Goal: Information Seeking & Learning: Learn about a topic

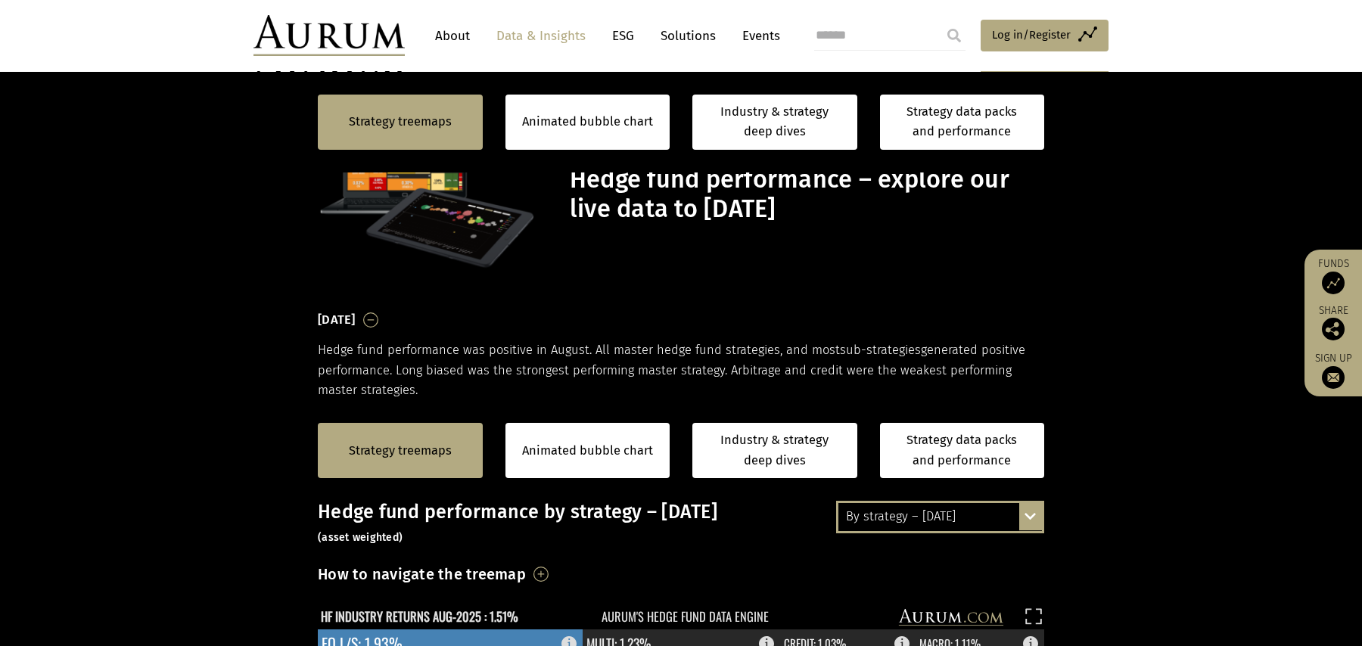
scroll to position [401, 0]
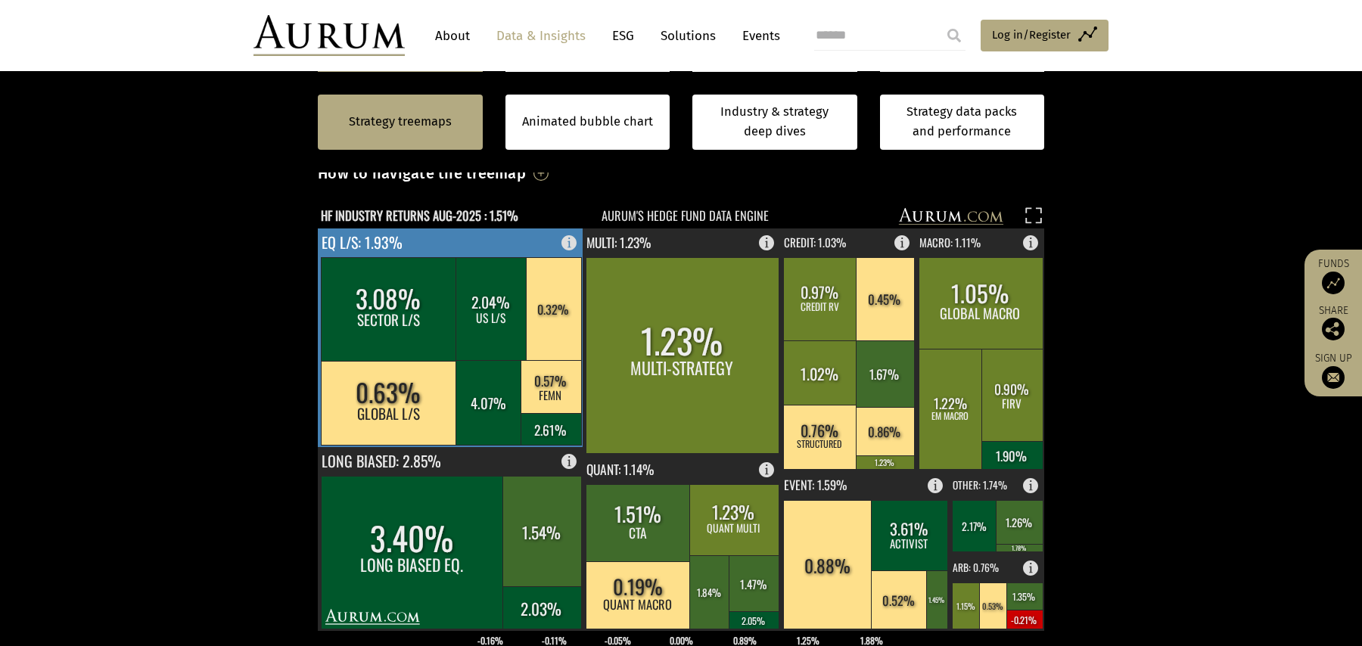
click at [568, 241] on rect at bounding box center [574, 239] width 18 height 21
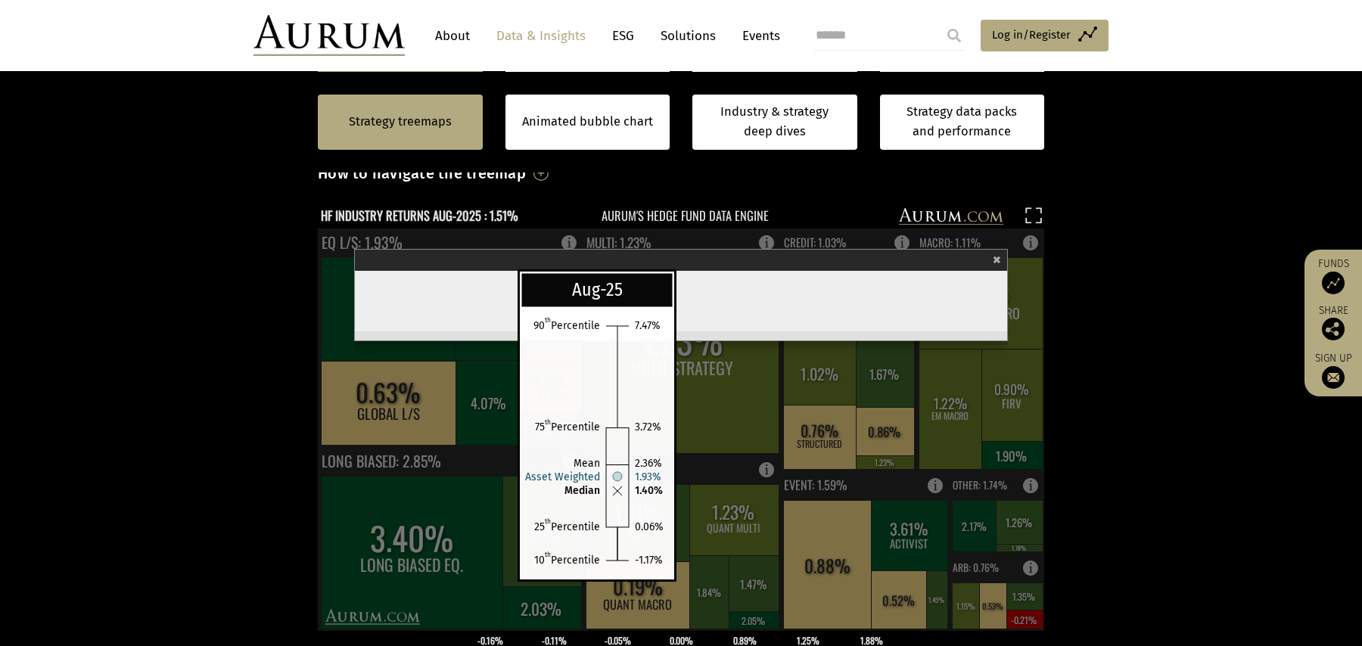
click icon
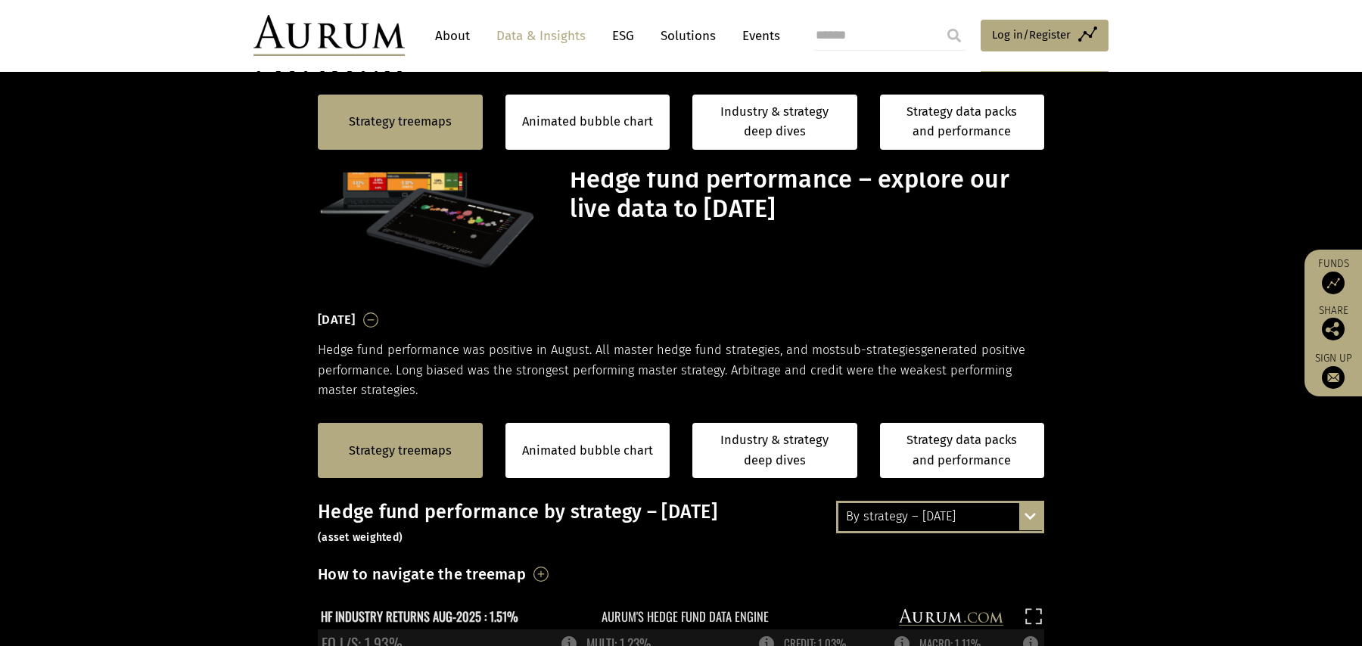
scroll to position [401, 0]
